Goal: Information Seeking & Learning: Learn about a topic

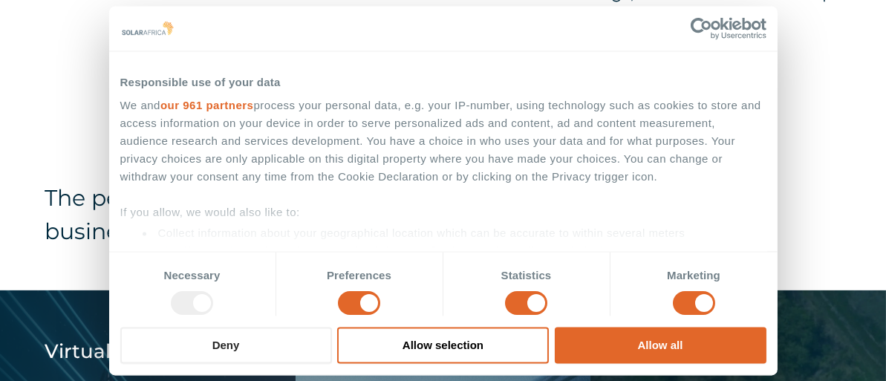
click at [169, 350] on button "Deny" at bounding box center [226, 345] width 212 height 36
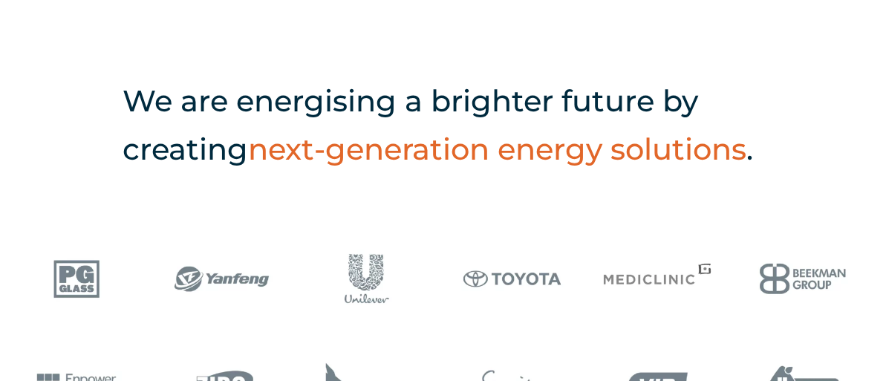
scroll to position [520, 0]
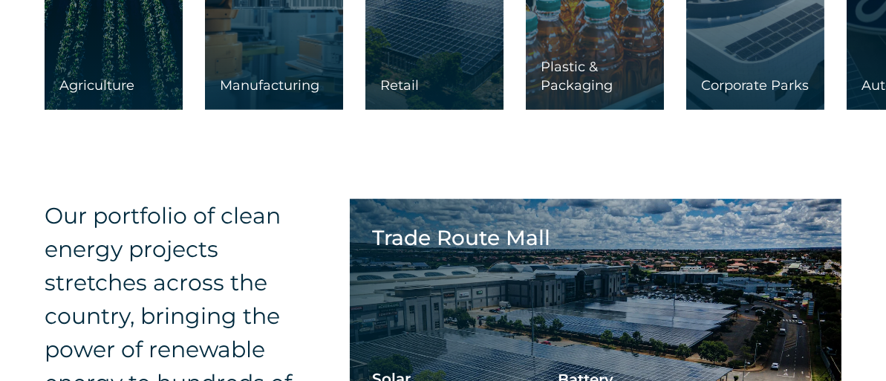
scroll to position [2303, 0]
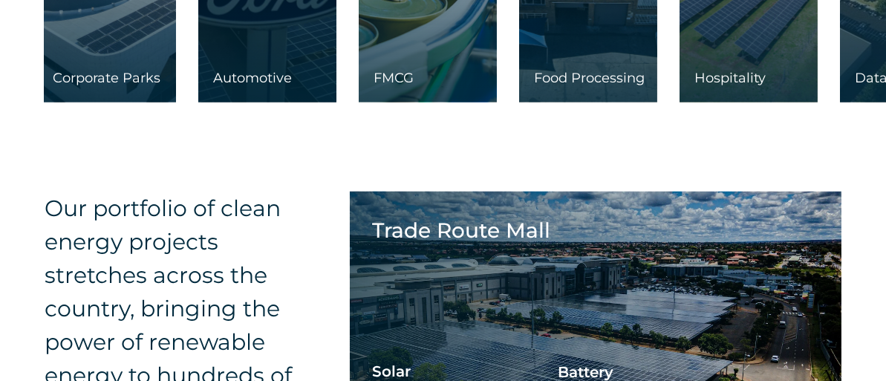
drag, startPoint x: 689, startPoint y: 168, endPoint x: 84, endPoint y: 173, distance: 604.7
click at [84, 103] on div "Corporate Parks" at bounding box center [107, 85] width 138 height 33
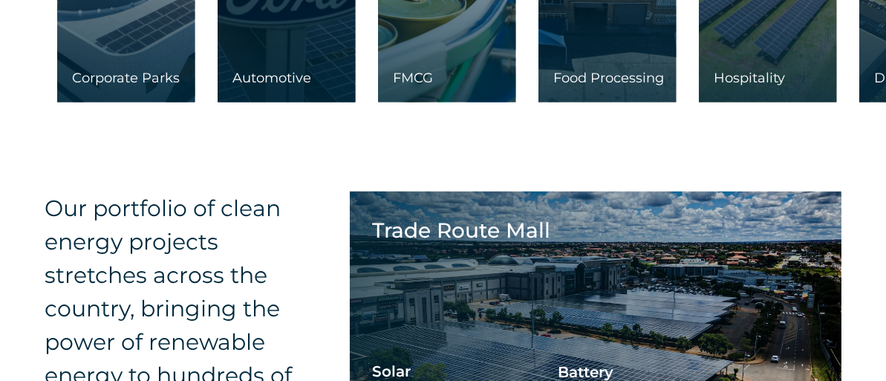
drag, startPoint x: 239, startPoint y: 164, endPoint x: 245, endPoint y: 282, distance: 117.5
click at [245, 282] on div "Leaders in energy solutions for businesses " (Required) " indicates required fi…" at bounding box center [443, 33] width 886 height 4673
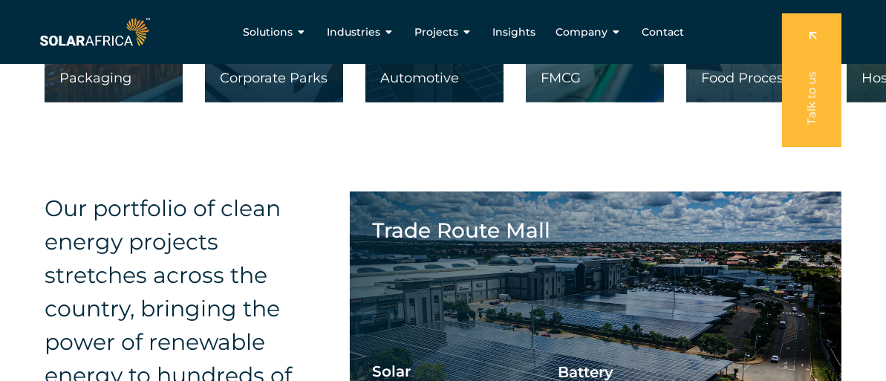
scroll to position [2154, 0]
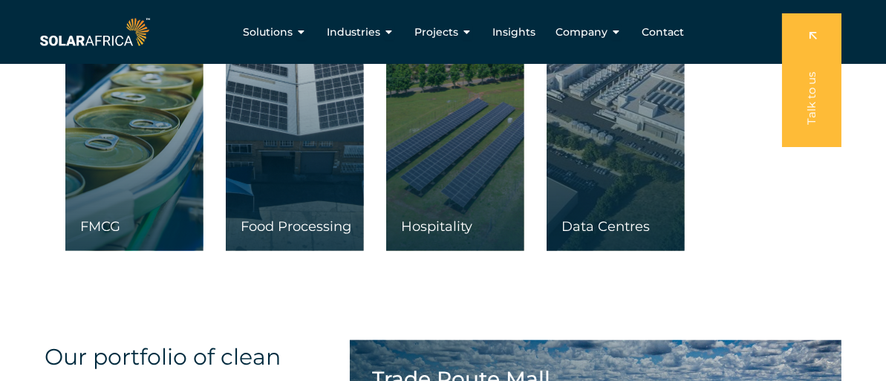
drag, startPoint x: 617, startPoint y: 241, endPoint x: 12, endPoint y: 203, distance: 605.8
click at [12, 203] on div "Our solutions are tailor-made to empower Commercial & Industrial businesses in …" at bounding box center [443, 21] width 886 height 548
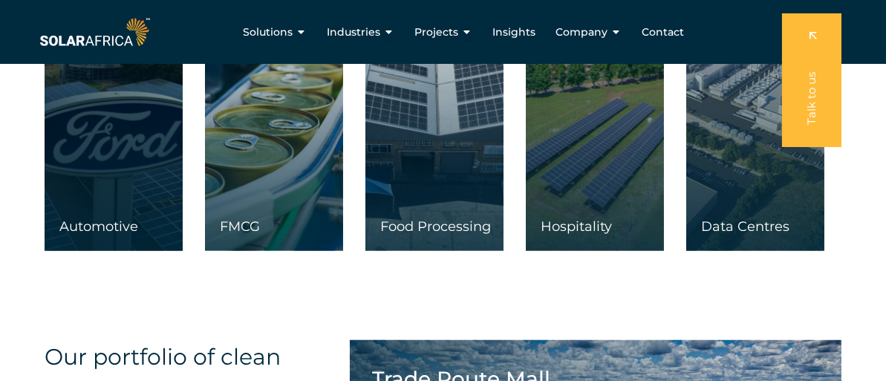
click at [749, 251] on div at bounding box center [755, 103] width 138 height 296
click at [749, 251] on div "Data Centres" at bounding box center [755, 234] width 138 height 33
click at [758, 251] on div at bounding box center [755, 103] width 138 height 296
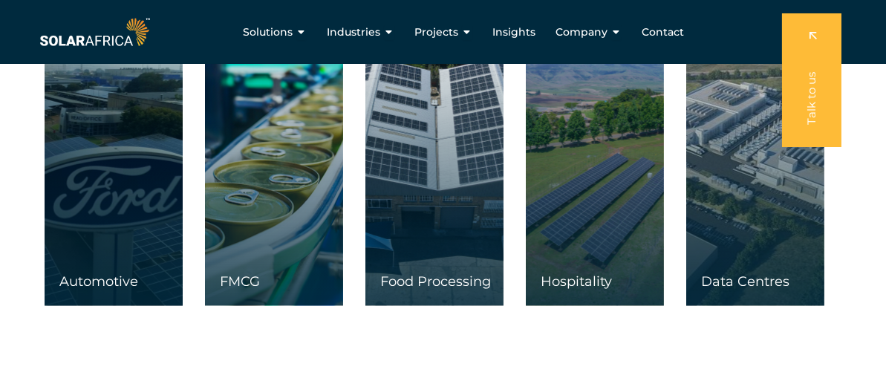
scroll to position [2006, 0]
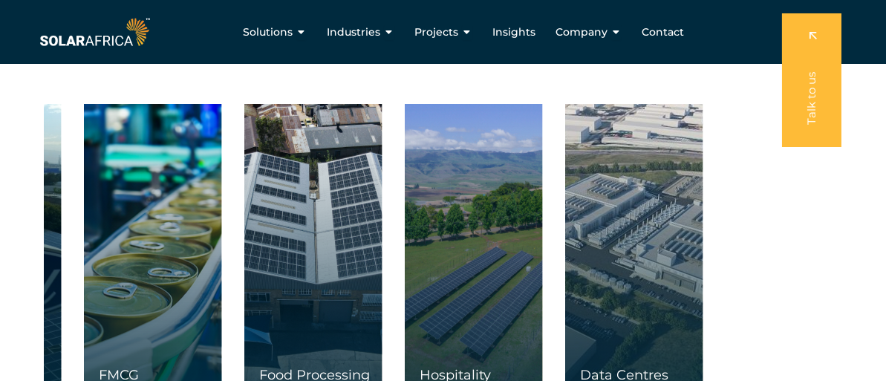
drag, startPoint x: 666, startPoint y: 300, endPoint x: 0, endPoint y: 282, distance: 665.8
click at [0, 282] on div "Our solutions are tailor-made to empower Commercial & Industrial businesses in …" at bounding box center [443, 170] width 886 height 548
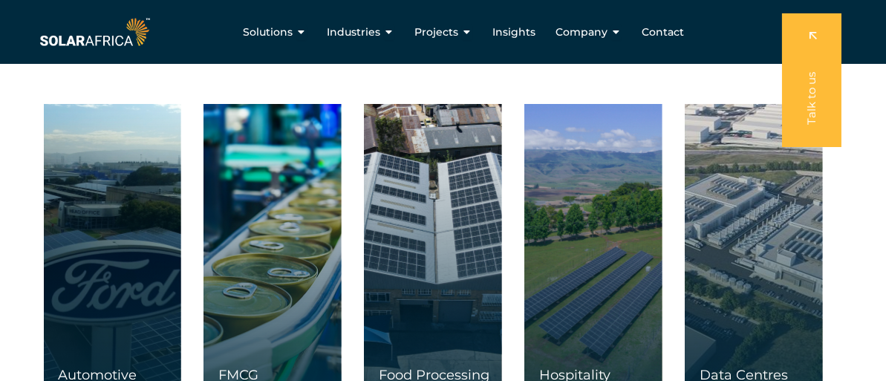
drag, startPoint x: 383, startPoint y: 299, endPoint x: 374, endPoint y: 100, distance: 199.3
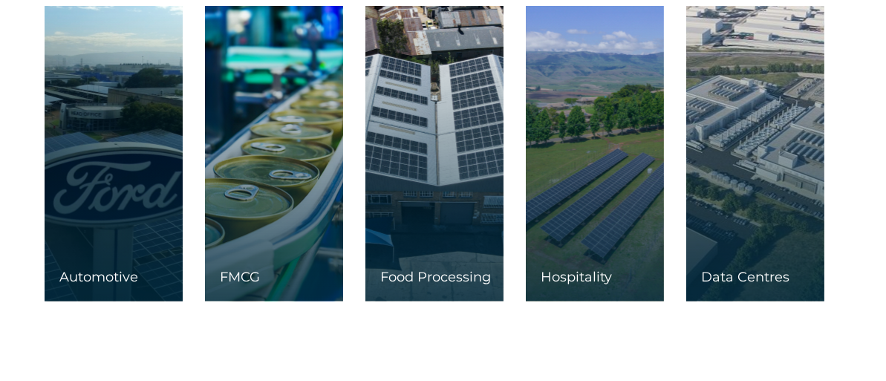
scroll to position [2154, 0]
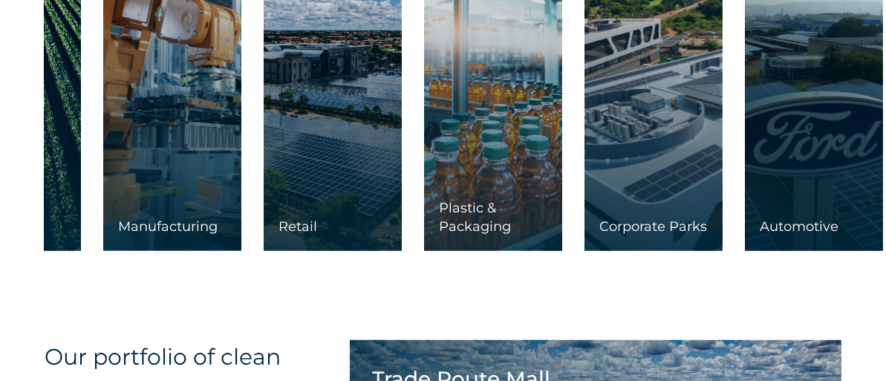
drag, startPoint x: 332, startPoint y: 280, endPoint x: 1039, endPoint y: 258, distance: 707.5
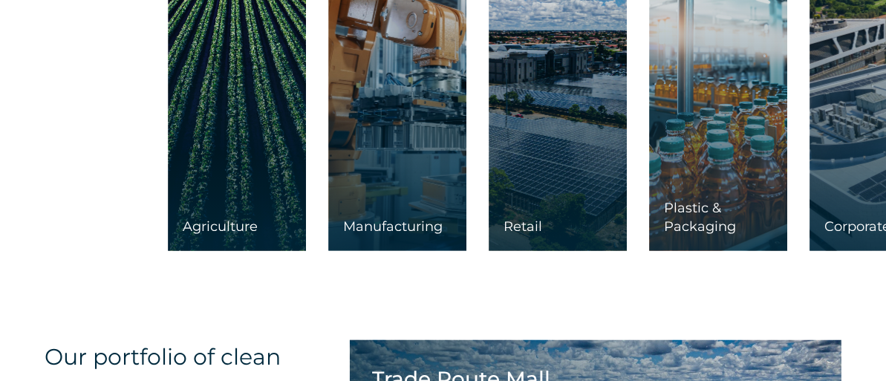
drag, startPoint x: 397, startPoint y: 224, endPoint x: 1025, endPoint y: 241, distance: 627.9
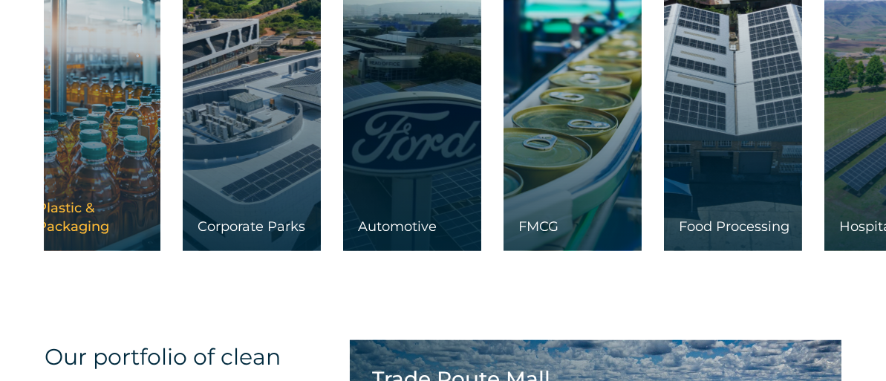
drag, startPoint x: 643, startPoint y: 245, endPoint x: 140, endPoint y: 246, distance: 503.6
click at [140, 246] on link at bounding box center [91, 103] width 138 height 296
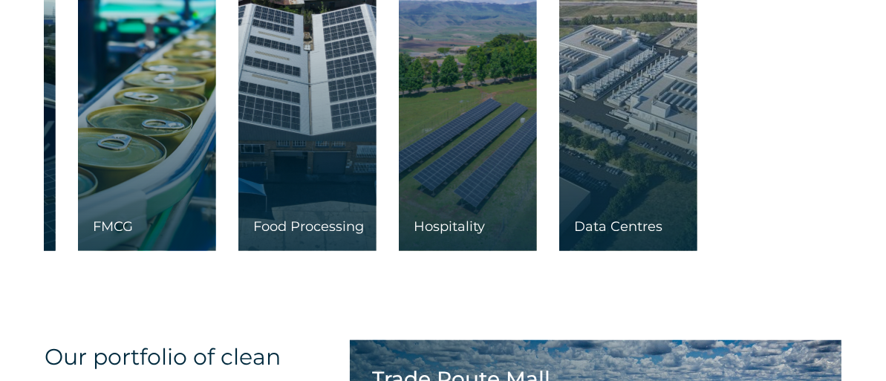
drag, startPoint x: 618, startPoint y: 259, endPoint x: 16, endPoint y: 270, distance: 601.8
click at [16, 270] on div "Our solutions are tailor-made to empower Commercial & Industrial businesses in …" at bounding box center [443, 21] width 886 height 548
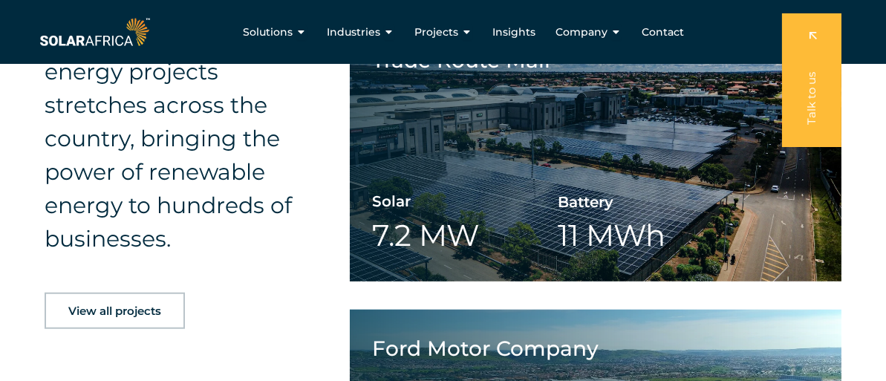
scroll to position [2451, 0]
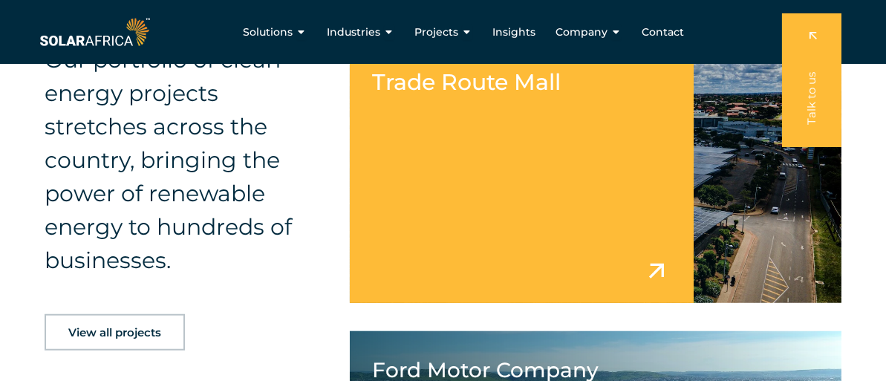
click at [764, 303] on link at bounding box center [596, 173] width 492 height 260
